Goal: Information Seeking & Learning: Learn about a topic

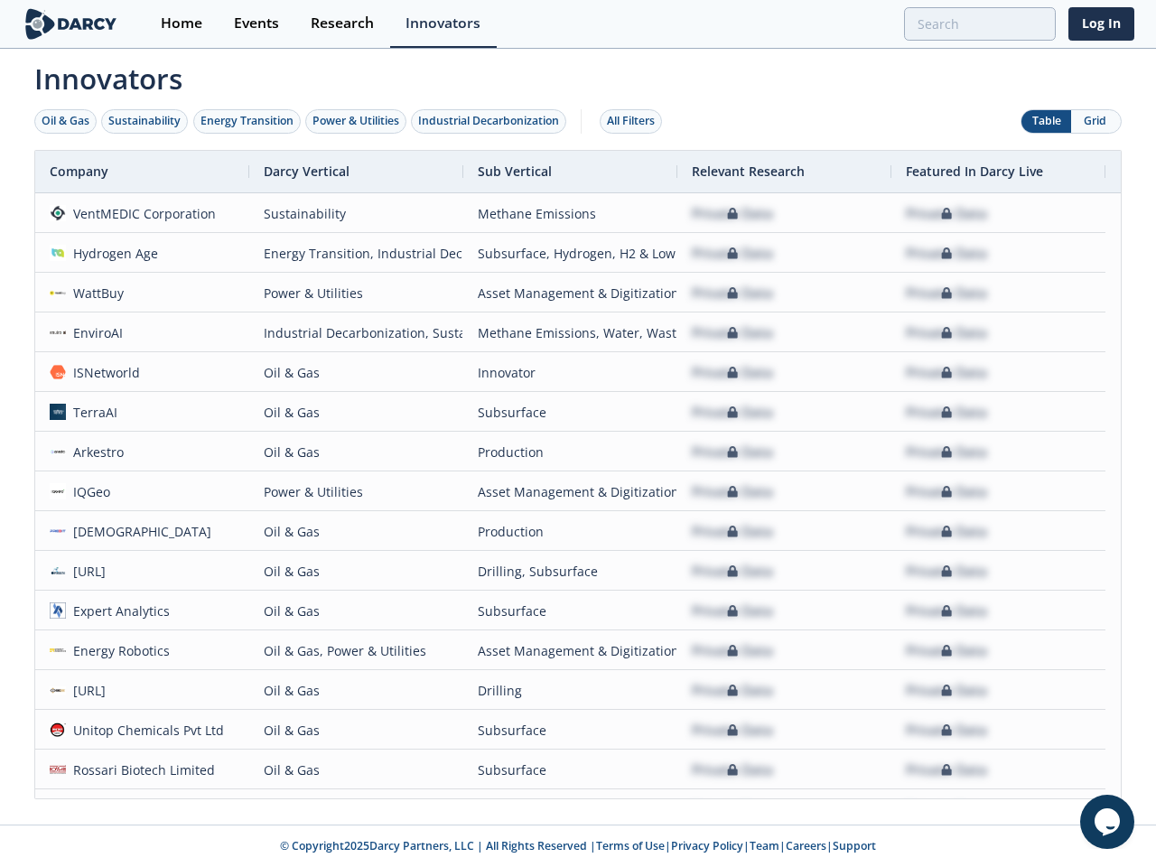
click at [66, 121] on div "Oil & Gas" at bounding box center [66, 121] width 48 height 16
click at [145, 121] on div "Sustainability" at bounding box center [144, 121] width 72 height 16
click at [247, 121] on div "Energy Transition" at bounding box center [246, 121] width 93 height 16
click at [358, 121] on div "Power & Utilities" at bounding box center [355, 121] width 87 height 16
click at [492, 121] on div "Industrial Decarbonization" at bounding box center [488, 121] width 141 height 16
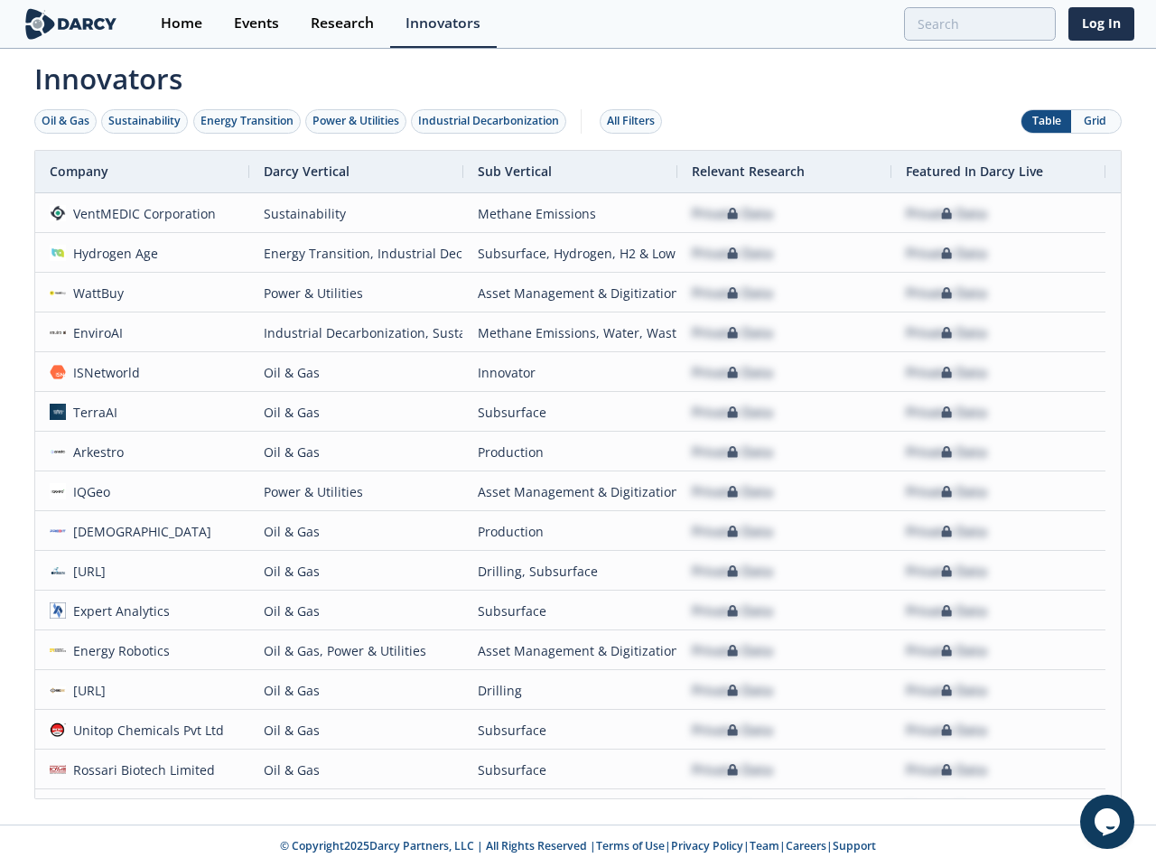
click at [636, 121] on div "All Filters" at bounding box center [631, 121] width 48 height 16
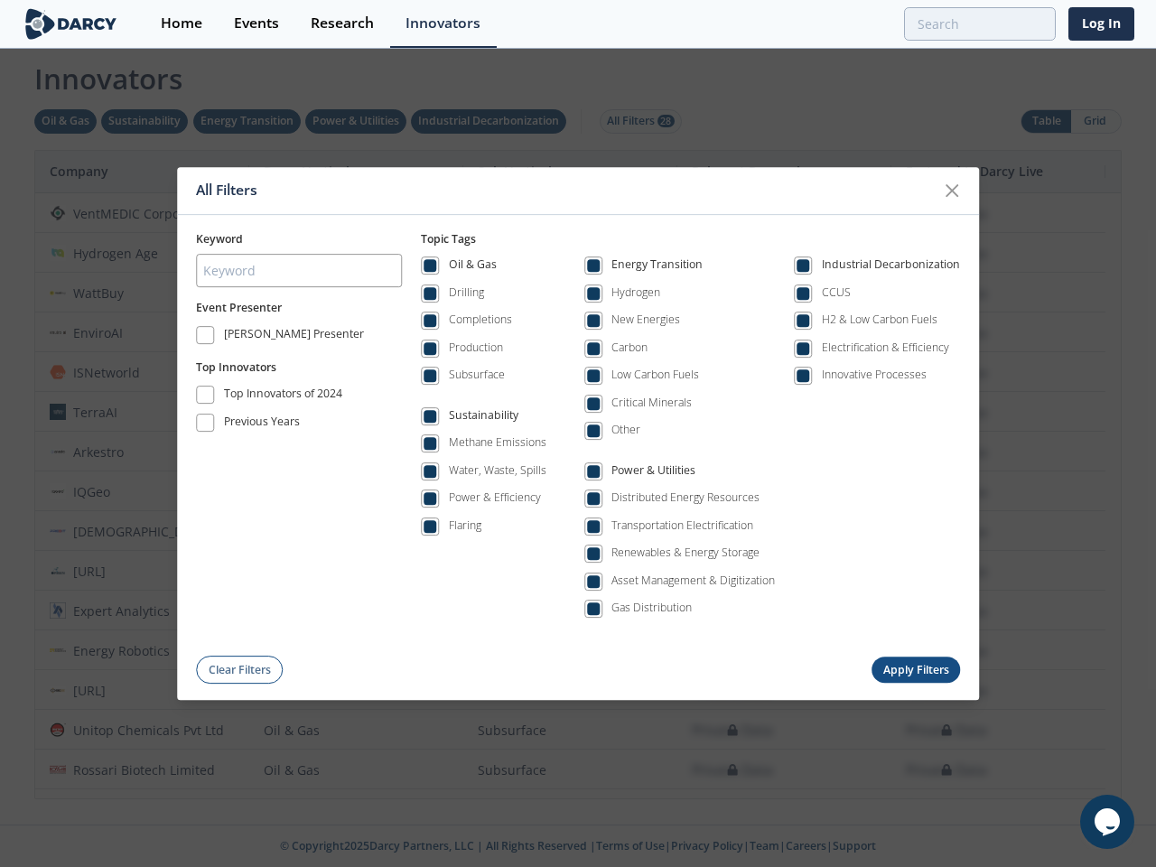
click at [1046, 121] on div "All Filters Keyword Event Presenter [PERSON_NAME] Presenter Top Innovators Top …" at bounding box center [578, 433] width 1156 height 867
click at [1095, 121] on div "All Filters Keyword Event Presenter [PERSON_NAME] Presenter Top Innovators Top …" at bounding box center [578, 433] width 1156 height 867
click at [578, 474] on div "Oil & Gas Drilling Completions Production Subsurface Sustainability Methane Emi…" at bounding box center [690, 442] width 539 height 390
click at [142, 172] on div "All Filters Keyword Event Presenter [PERSON_NAME] Presenter Top Innovators Top …" at bounding box center [578, 433] width 1156 height 867
